Goal: Information Seeking & Learning: Learn about a topic

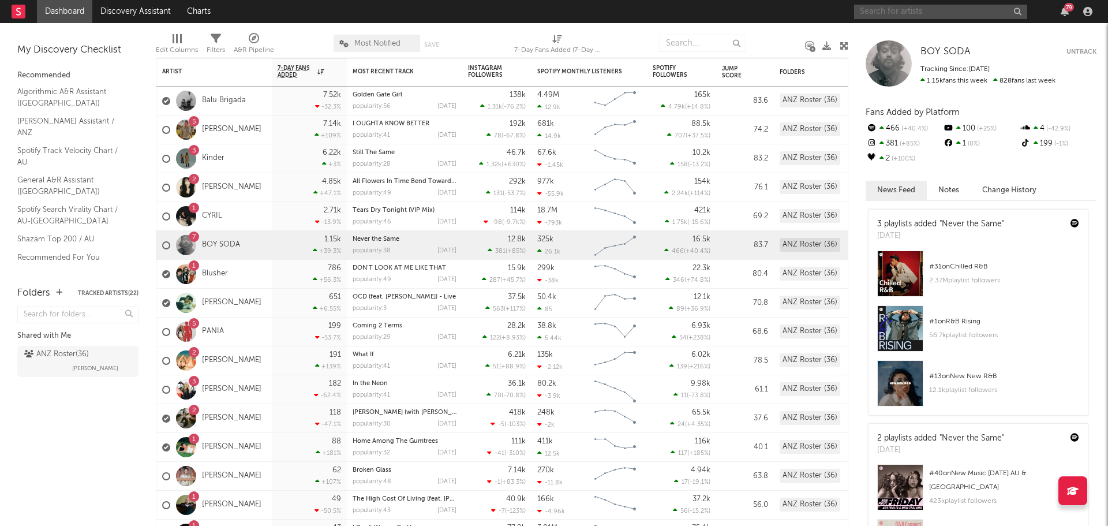
click at [924, 12] on input "text" at bounding box center [940, 12] width 173 height 14
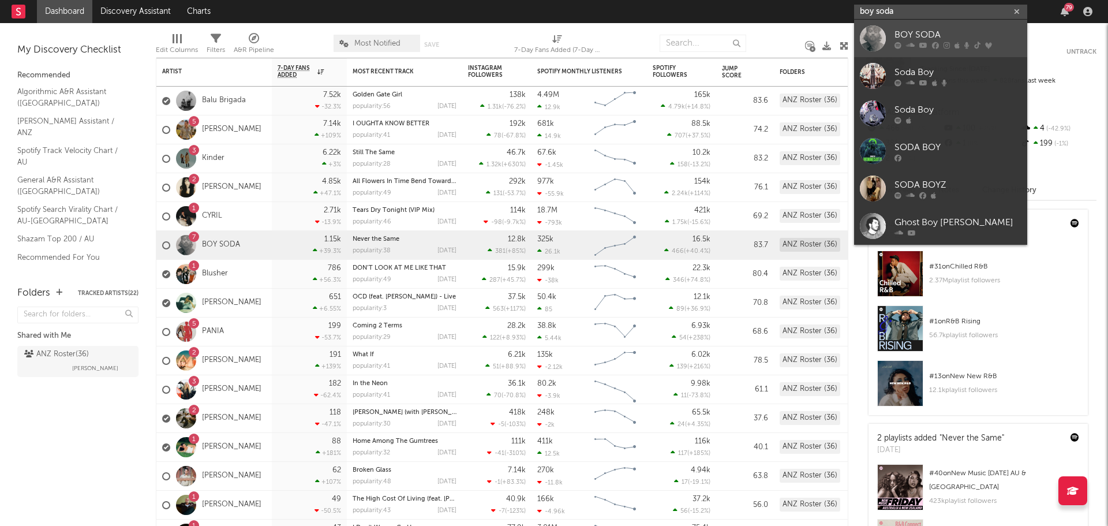
type input "boy soda"
click at [929, 29] on div "BOY SODA" at bounding box center [957, 35] width 127 height 14
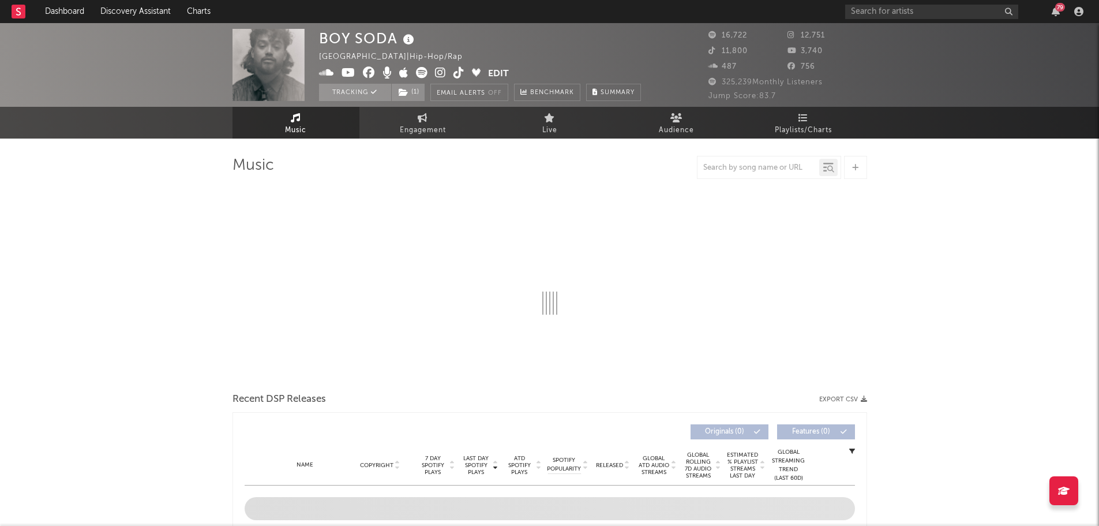
select select "6m"
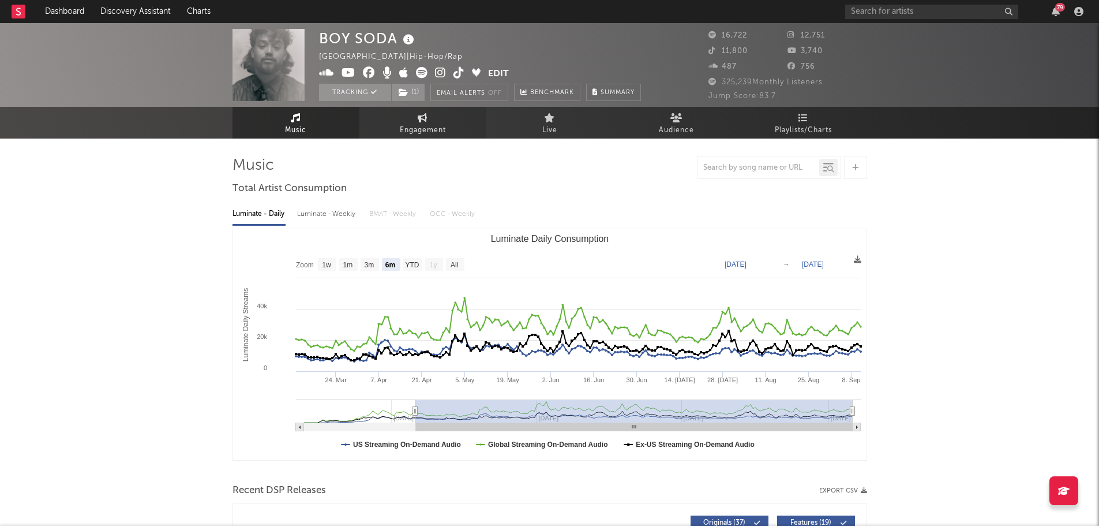
click at [423, 128] on span "Engagement" at bounding box center [423, 130] width 46 height 14
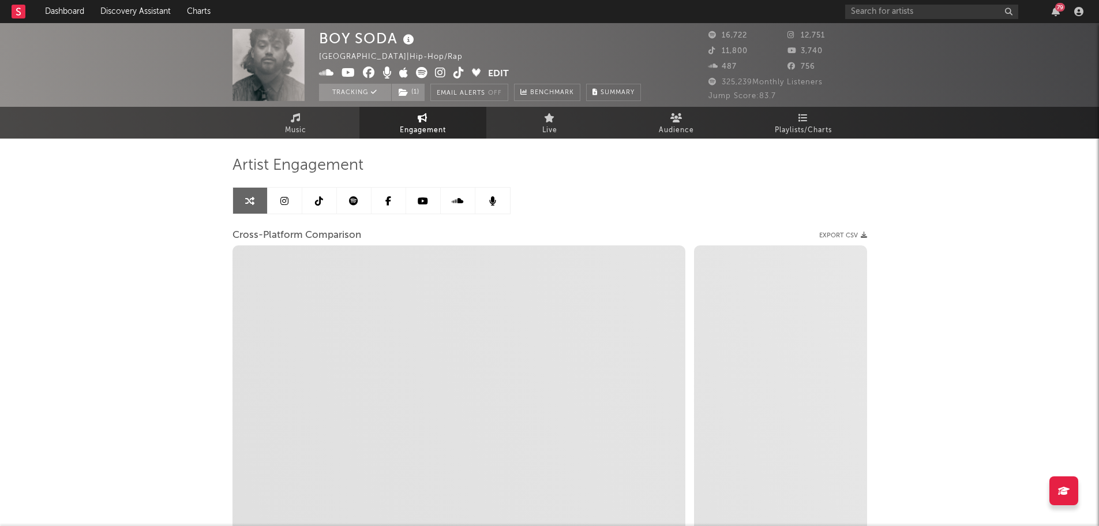
select select "1w"
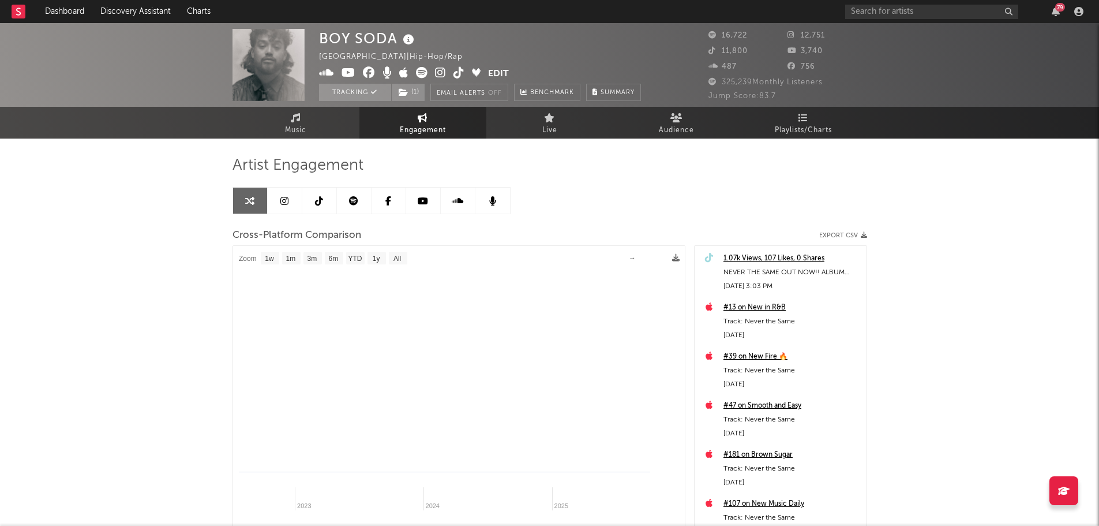
select select "1m"
